Goal: Find specific page/section: Find specific page/section

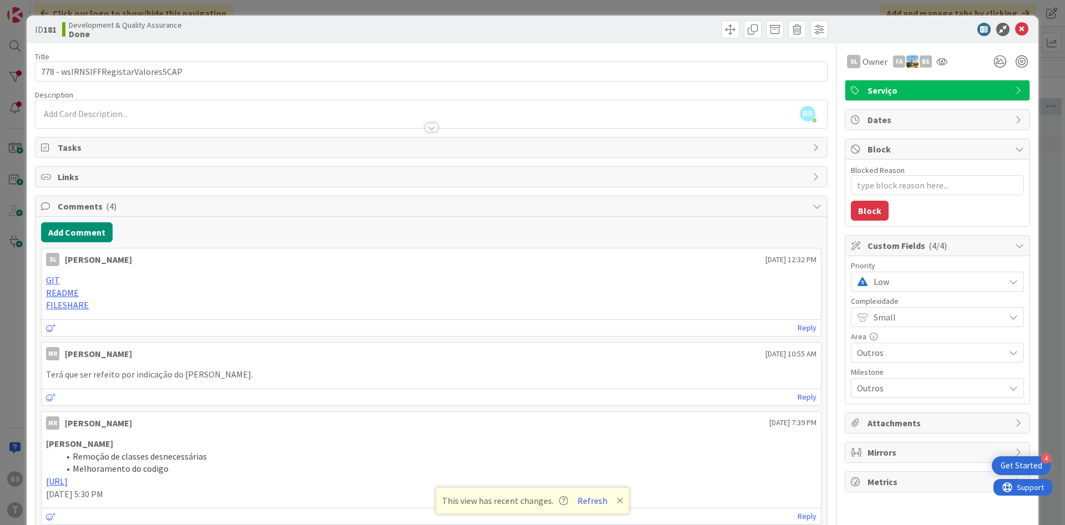
scroll to position [0, 209]
click at [890, 273] on div "Low" at bounding box center [937, 282] width 173 height 20
click at [906, 347] on span "High" at bounding box center [952, 348] width 129 height 17
type textarea "x"
click at [1022, 27] on icon at bounding box center [1021, 29] width 13 height 13
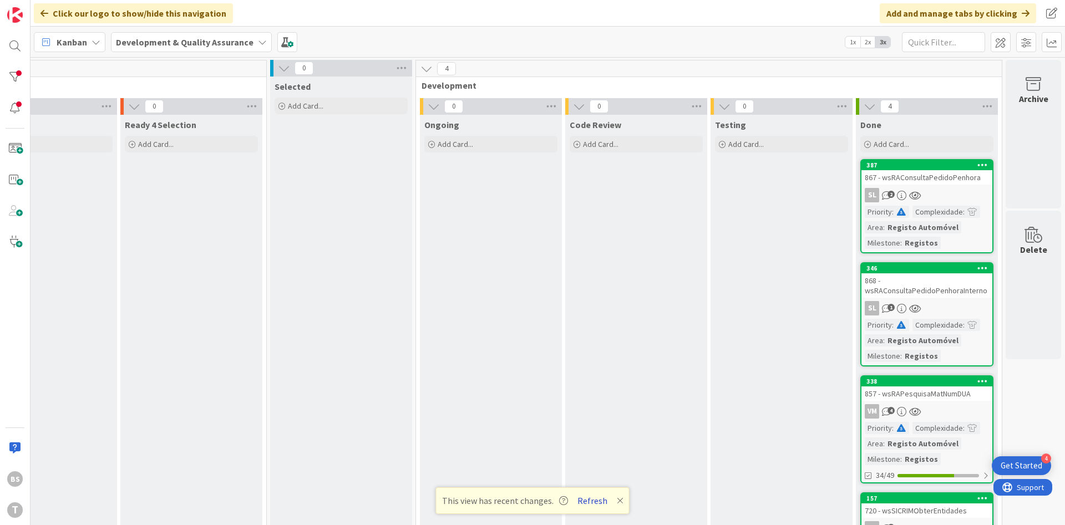
click at [578, 501] on button "Refresh" at bounding box center [592, 501] width 38 height 14
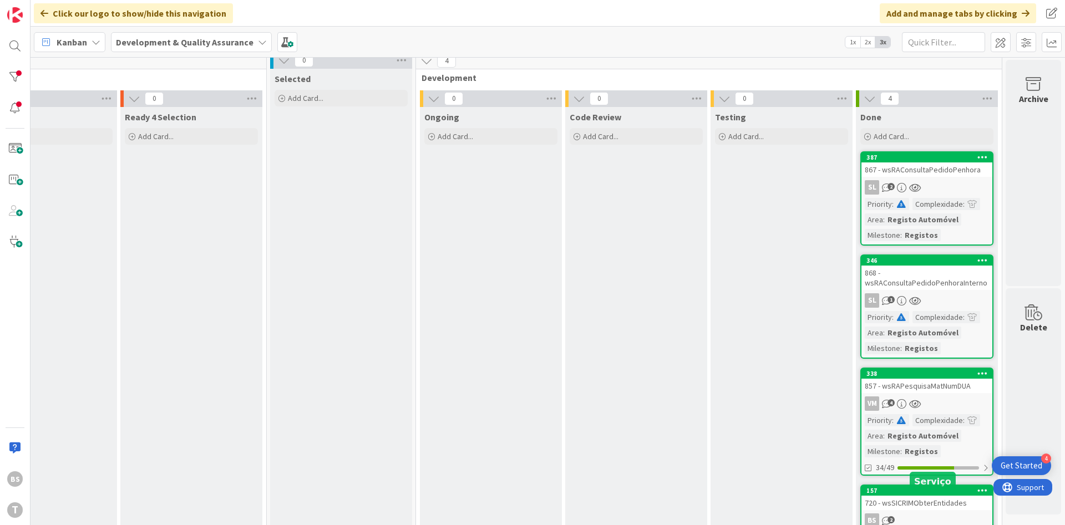
scroll to position [0, 209]
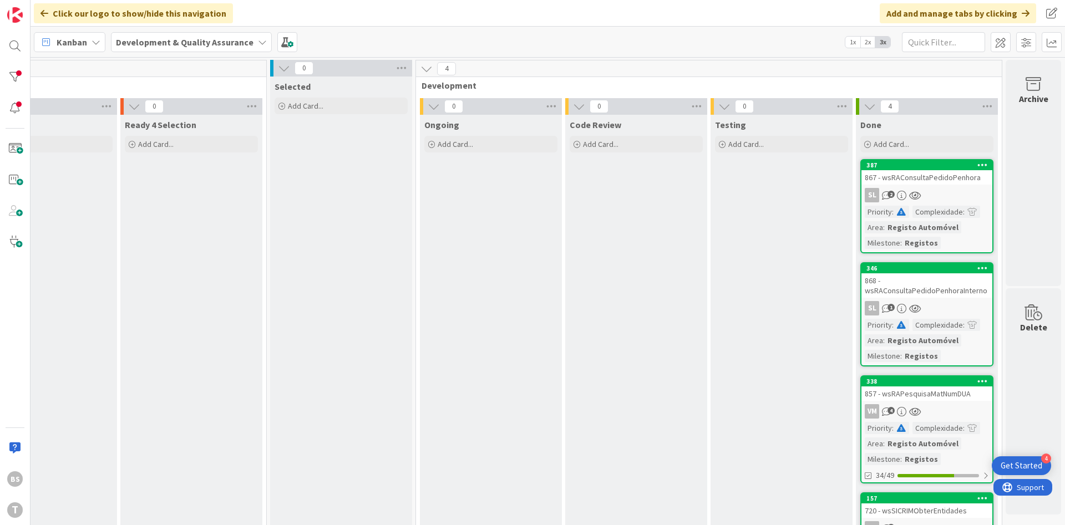
click at [955, 180] on div "867 - wsRAConsultaPedidoPenhora" at bounding box center [926, 177] width 131 height 14
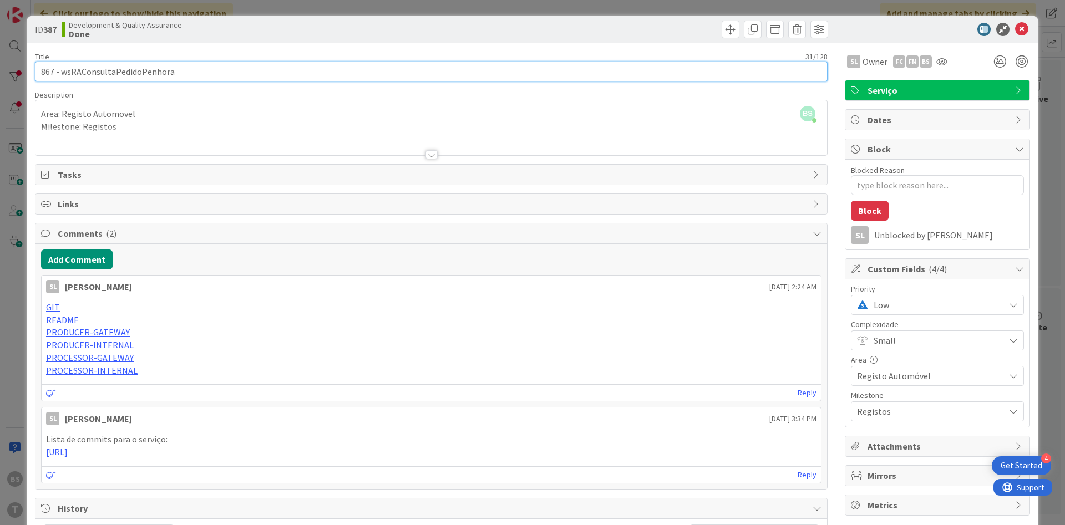
click at [139, 71] on input "867 - wsRAConsultaPedidoPenhora" at bounding box center [431, 72] width 792 height 20
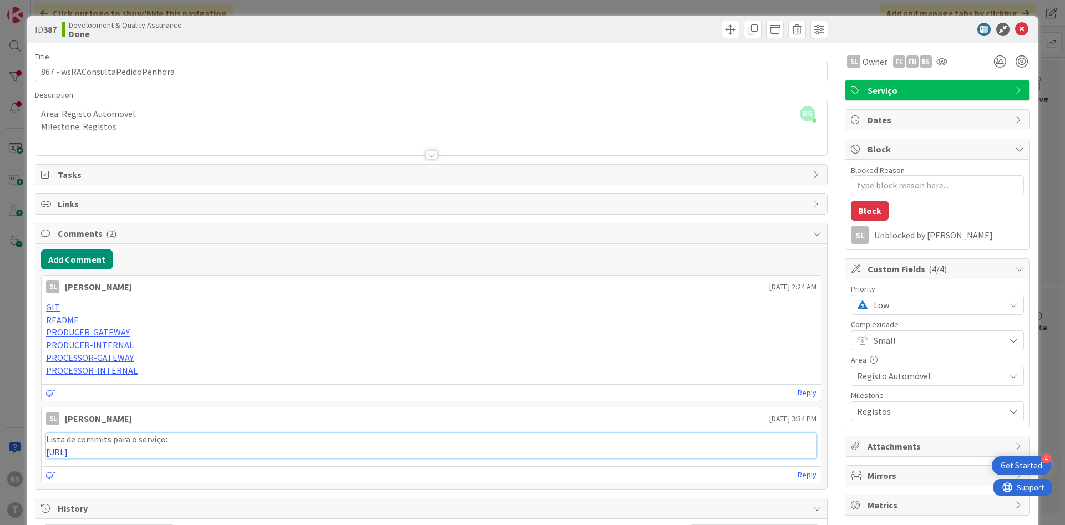
click at [68, 454] on link "https://gitlab.apps.ktools.justica.local/naspp/esb/apps/reg/wsraconsultapedidop…" at bounding box center [57, 451] width 22 height 11
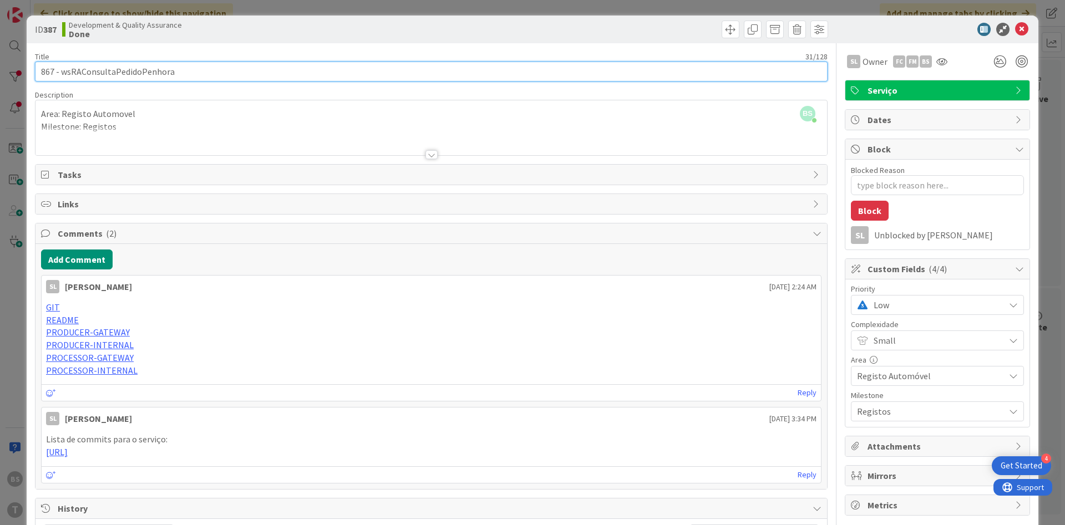
click at [150, 77] on input "867 - wsRAConsultaPedidoPenhora" at bounding box center [431, 72] width 792 height 20
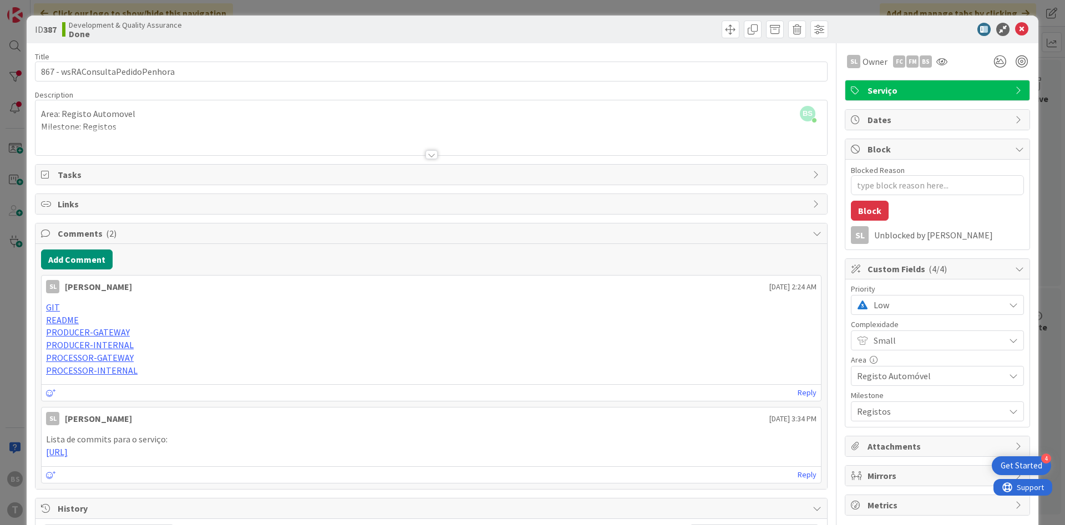
click at [895, 311] on span "Low" at bounding box center [935, 305] width 125 height 16
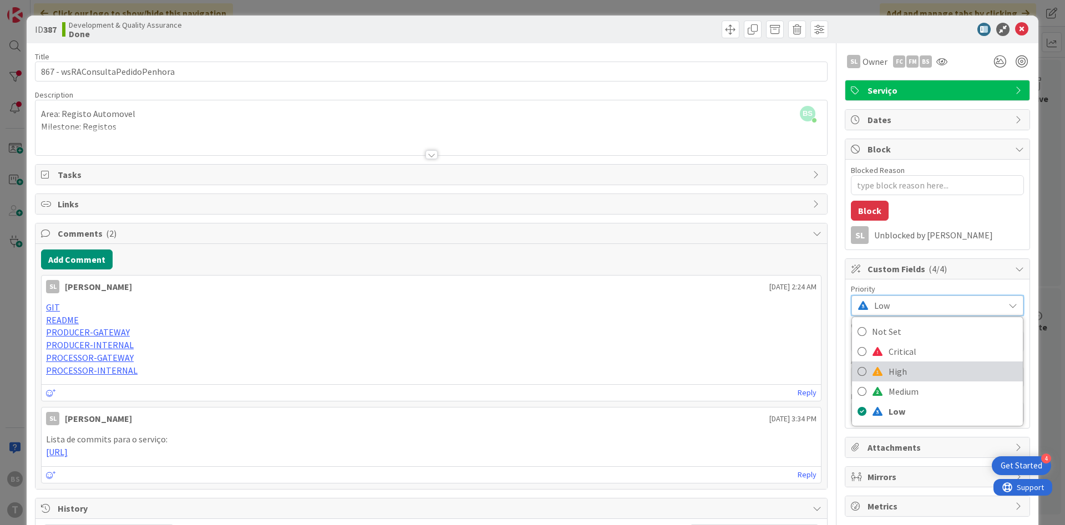
click at [907, 372] on span "High" at bounding box center [952, 371] width 129 height 17
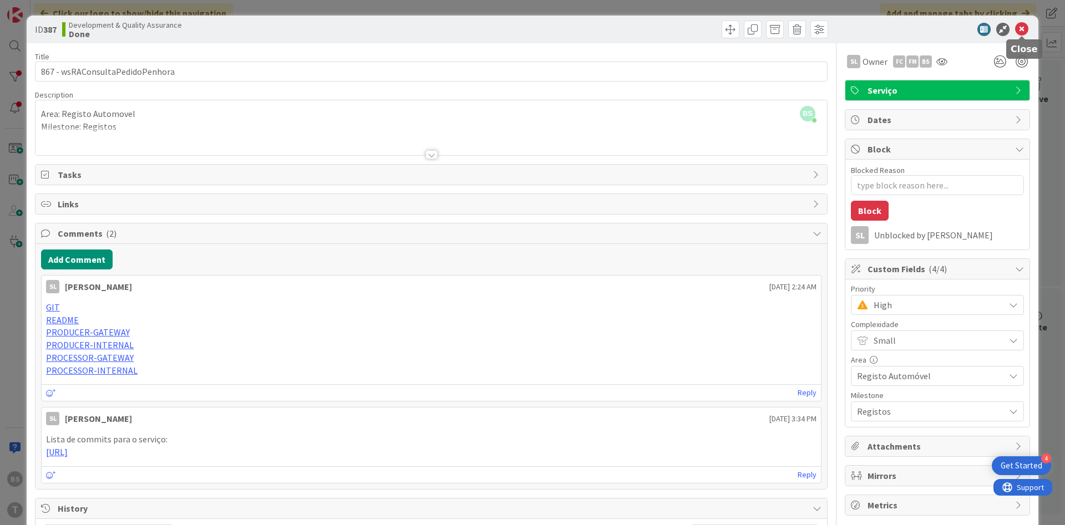
click at [1023, 25] on icon at bounding box center [1021, 29] width 13 height 13
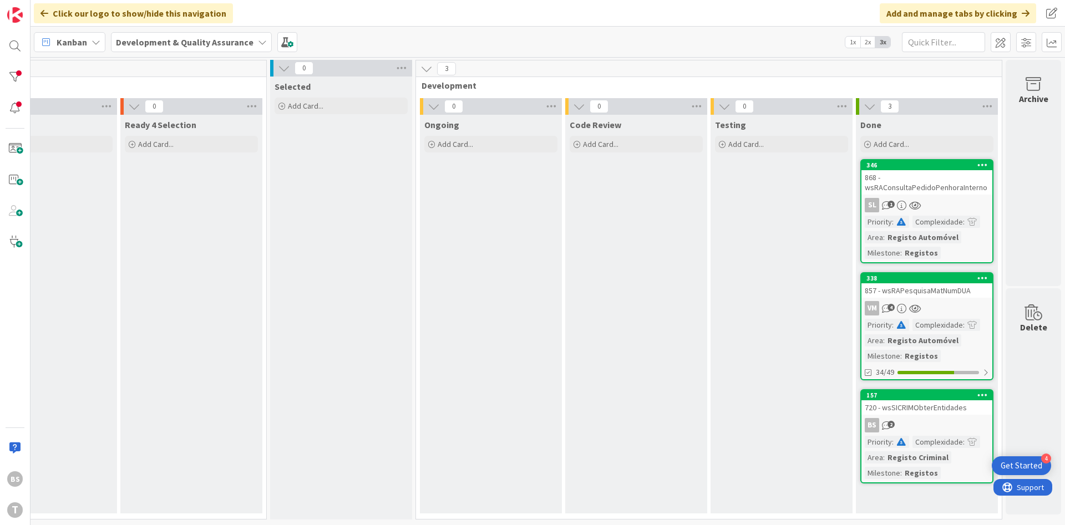
click at [903, 180] on div "868 - wsRAConsultaPedidoPenhoraInterno" at bounding box center [926, 182] width 131 height 24
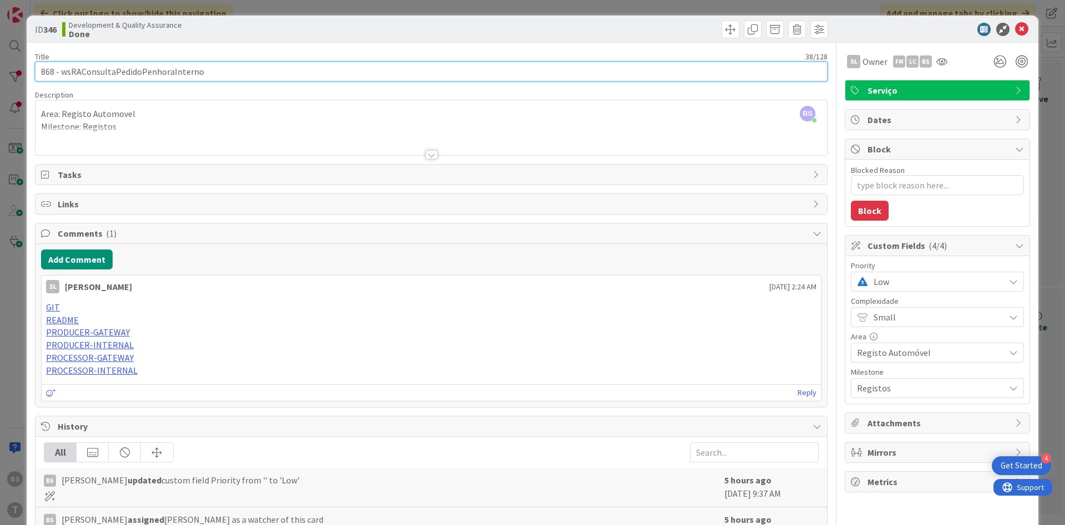
click at [145, 65] on input "868 - wsRAConsultaPedidoPenhoraInterno" at bounding box center [431, 72] width 792 height 20
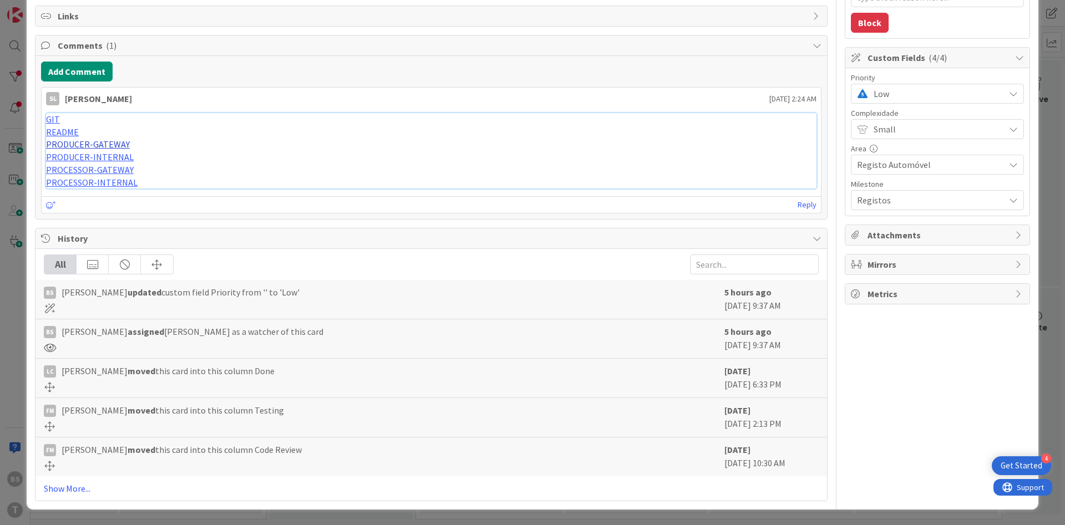
click at [82, 143] on link "PRODUCER-GATEWAY" at bounding box center [88, 144] width 84 height 11
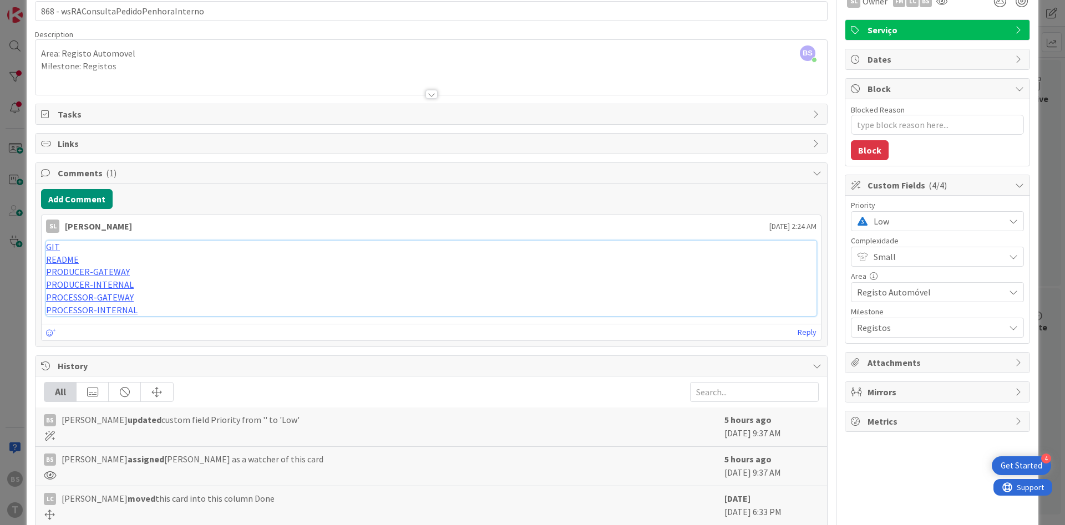
scroll to position [0, 0]
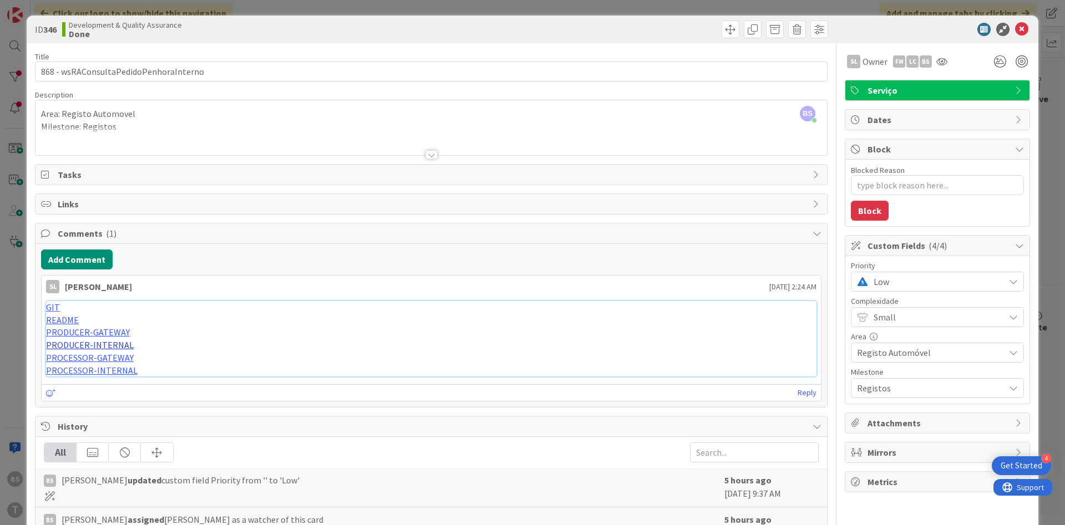
click at [97, 343] on link "PRODUCER-INTERNAL" at bounding box center [90, 344] width 88 height 11
click at [938, 282] on span "Low" at bounding box center [935, 282] width 125 height 16
click at [910, 349] on span "High" at bounding box center [952, 348] width 129 height 17
click at [1022, 28] on icon at bounding box center [1021, 29] width 13 height 13
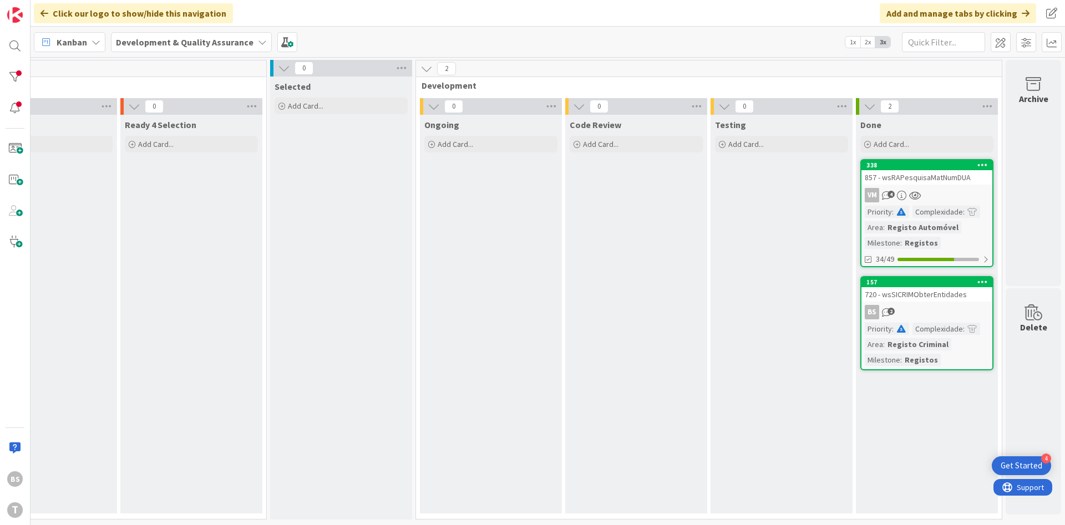
click at [941, 176] on div "857 - wsRAPesquisaMatNumDUA" at bounding box center [926, 177] width 131 height 14
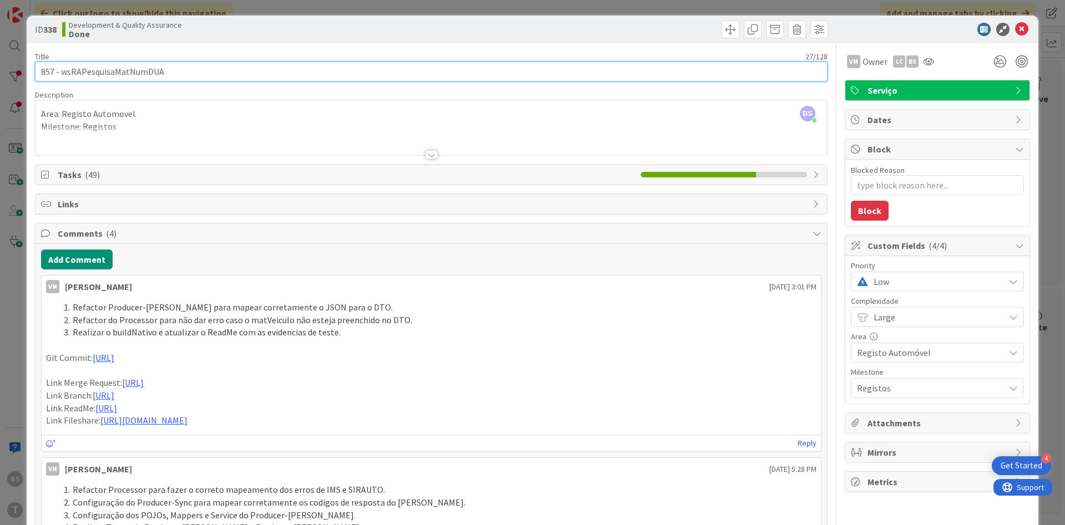
click at [170, 72] on input "857 - wsRAPesquisaMatNumDUA" at bounding box center [431, 72] width 792 height 20
click at [235, 77] on input "857 - wsRAPesquisaMatNumDUA" at bounding box center [431, 72] width 792 height 20
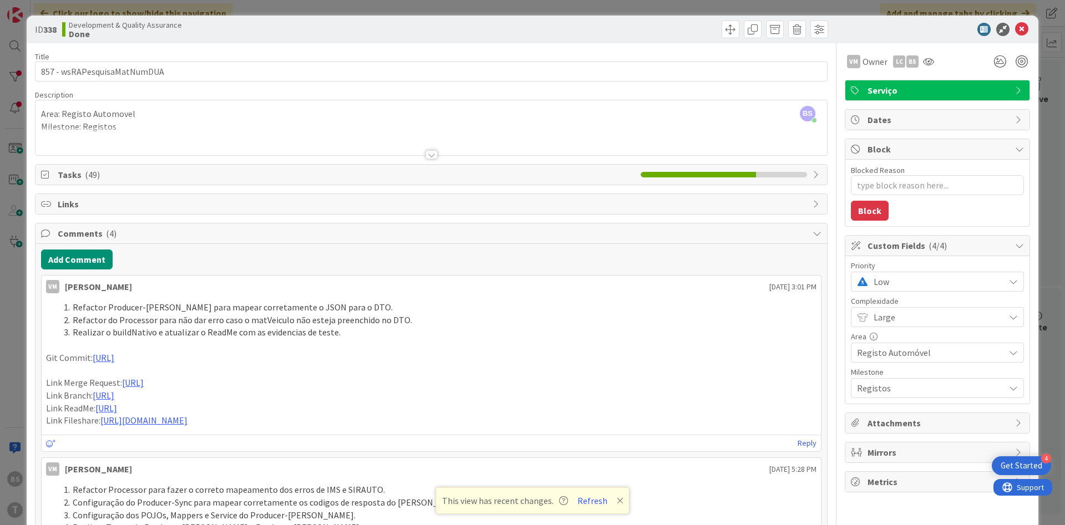
type textarea "x"
